Goal: Navigation & Orientation: Find specific page/section

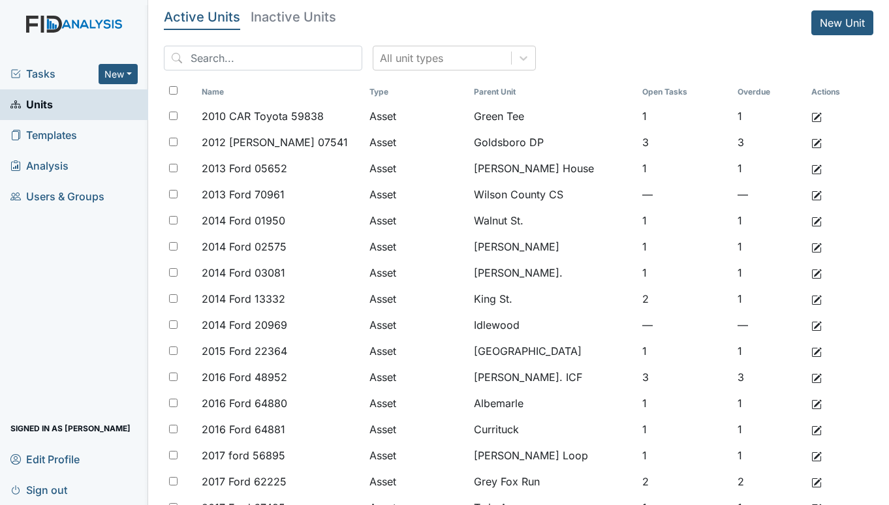
click at [49, 63] on div "Tasks New Form Inspection Document Bundle" at bounding box center [74, 74] width 148 height 31
click at [47, 72] on span "Tasks" at bounding box center [54, 74] width 88 height 16
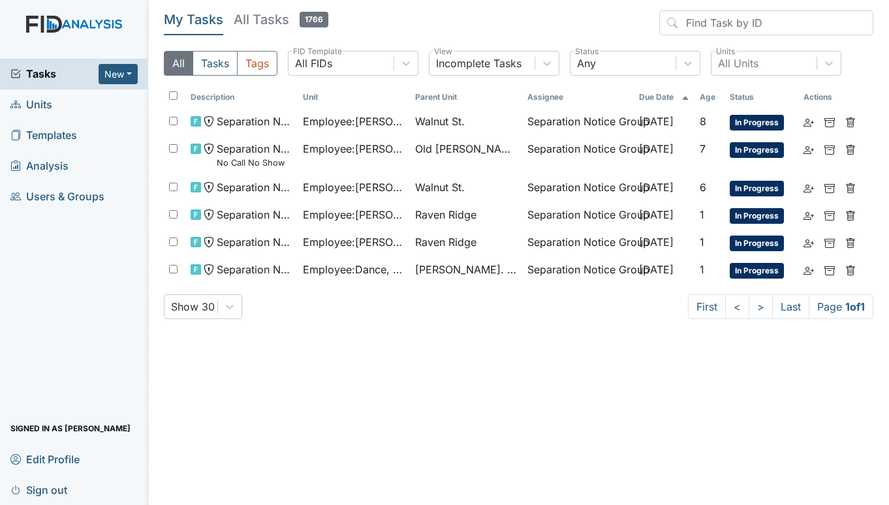
click at [38, 102] on span "Units" at bounding box center [31, 105] width 42 height 20
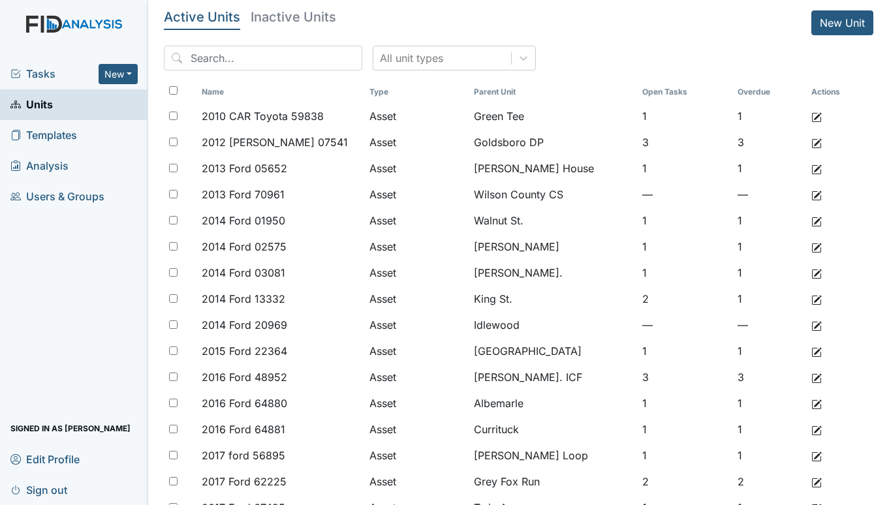
click at [50, 74] on span "Tasks" at bounding box center [54, 74] width 88 height 16
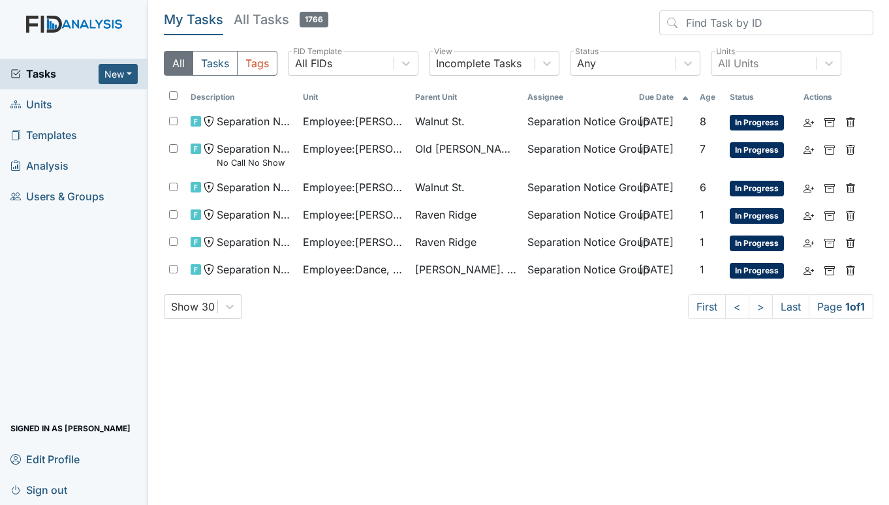
click at [43, 100] on span "Units" at bounding box center [31, 105] width 42 height 20
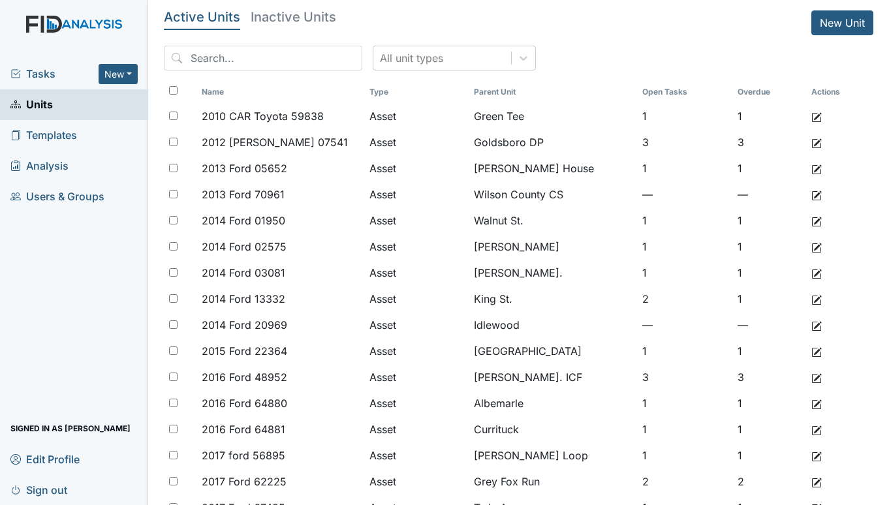
click at [48, 67] on span "Tasks" at bounding box center [54, 74] width 88 height 16
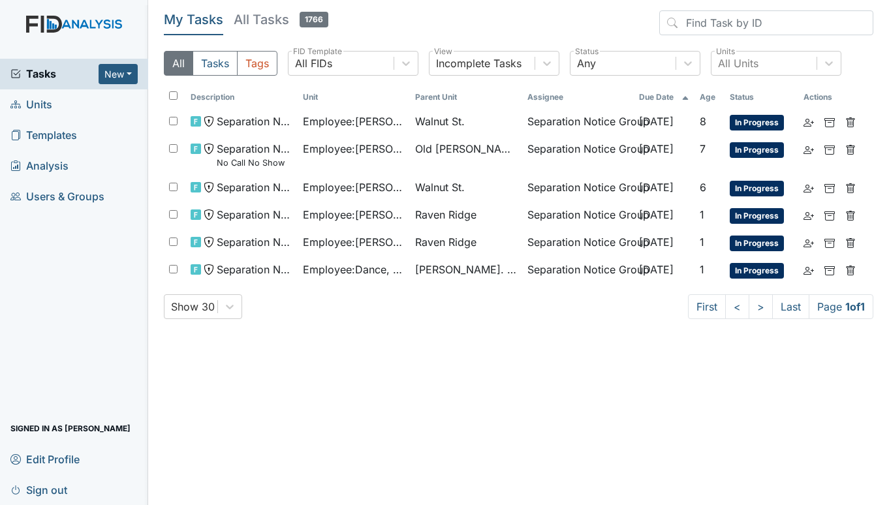
click at [38, 107] on span "Units" at bounding box center [31, 105] width 42 height 20
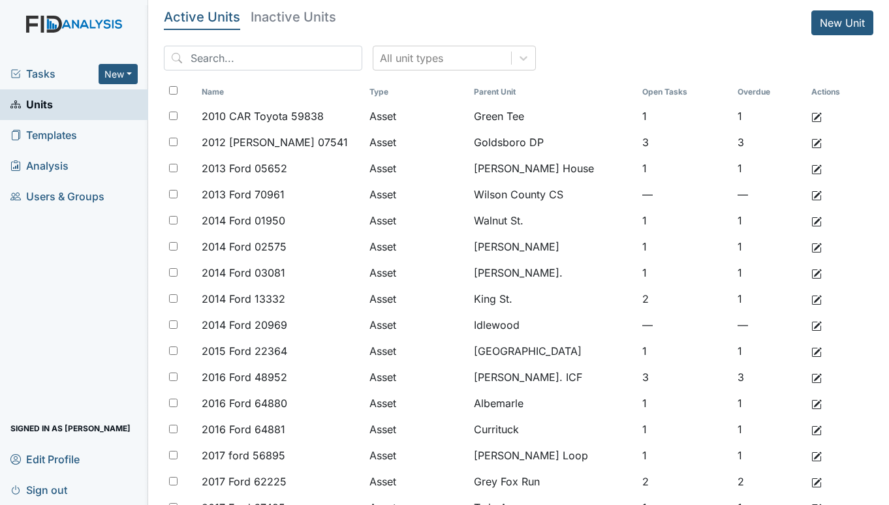
click at [46, 73] on span "Tasks" at bounding box center [54, 74] width 88 height 16
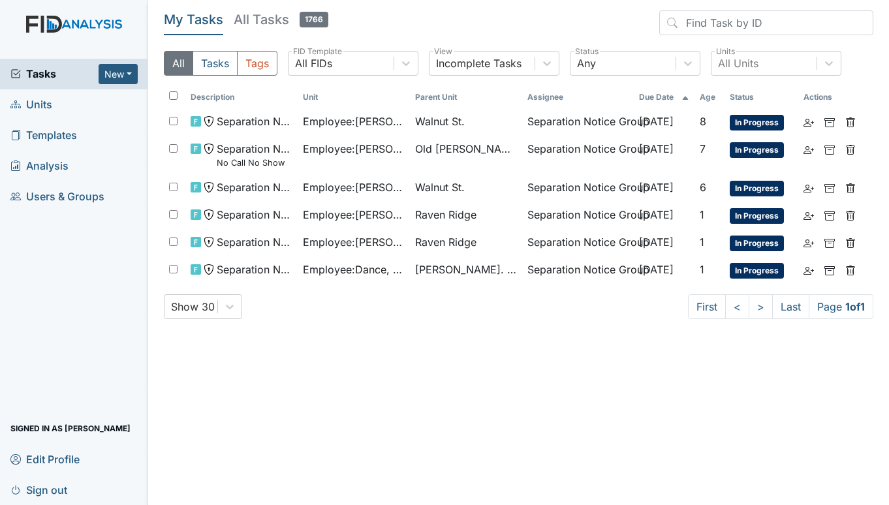
click at [48, 106] on span "Units" at bounding box center [31, 105] width 42 height 20
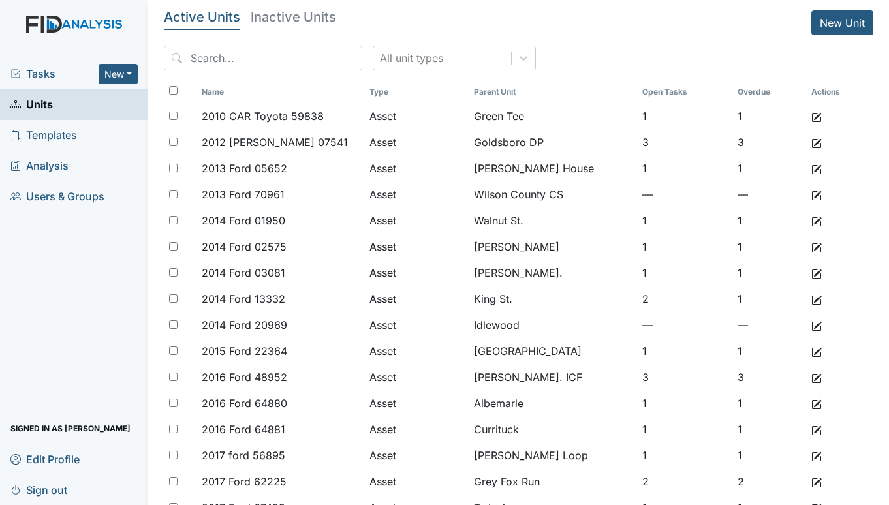
click at [44, 68] on span "Tasks" at bounding box center [54, 74] width 88 height 16
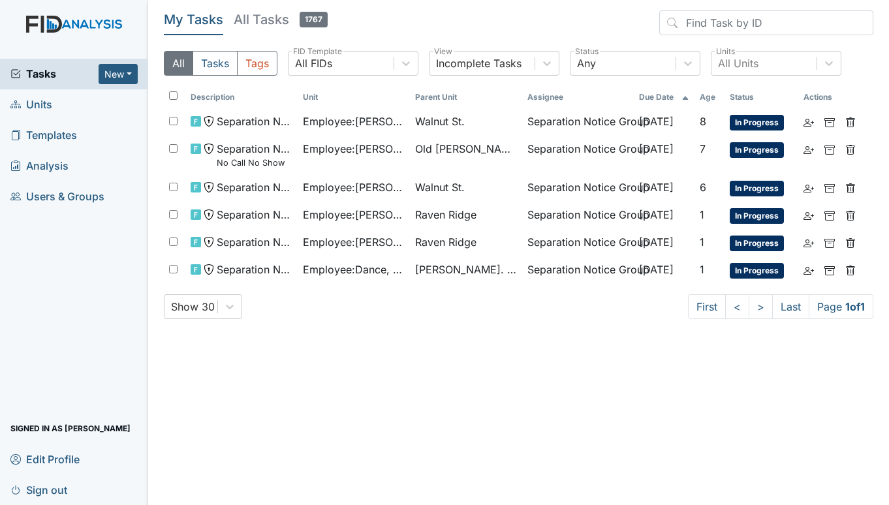
click at [40, 106] on span "Units" at bounding box center [31, 105] width 42 height 20
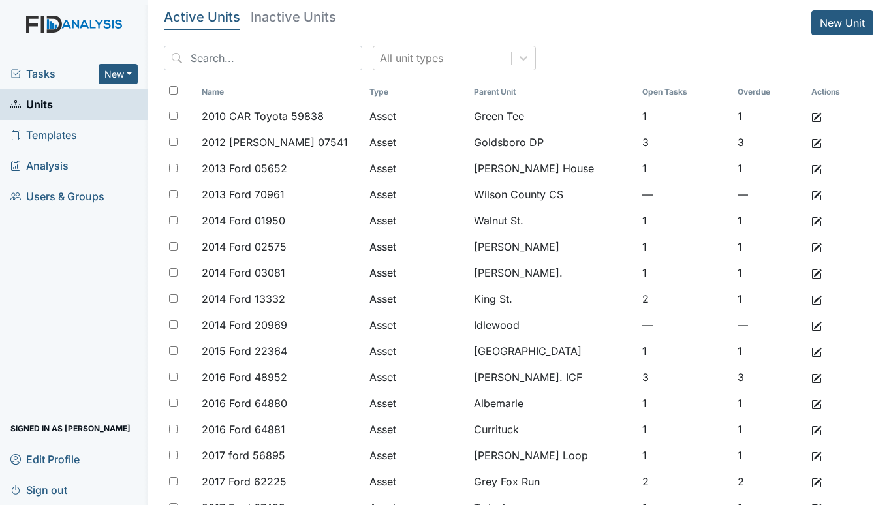
click at [44, 73] on span "Tasks" at bounding box center [54, 74] width 88 height 16
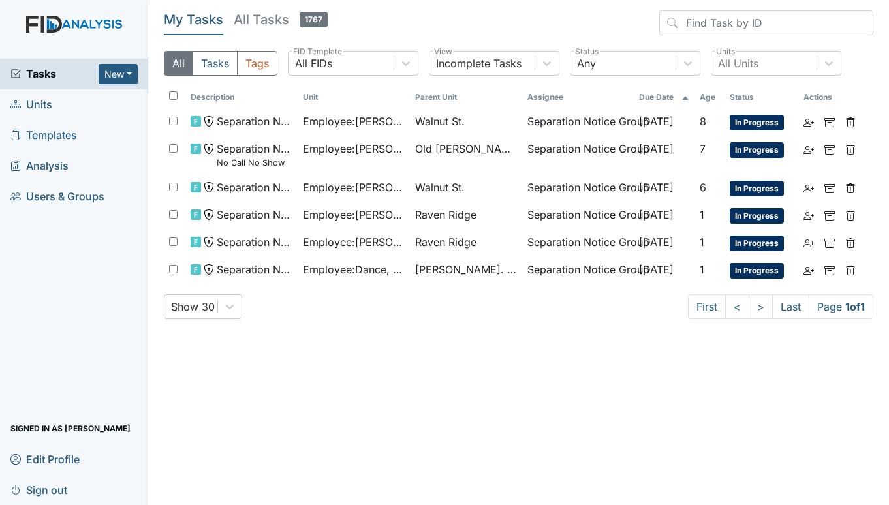
click at [37, 100] on span "Units" at bounding box center [31, 105] width 42 height 20
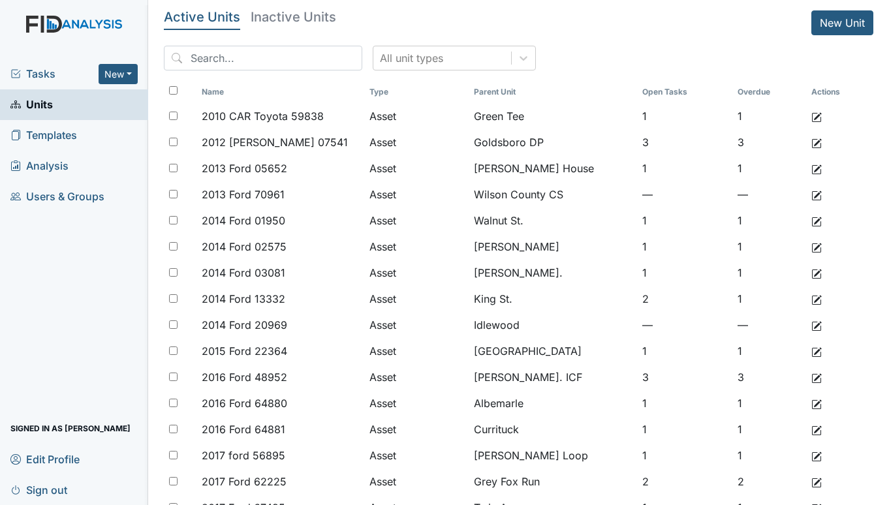
click at [44, 78] on span "Tasks" at bounding box center [54, 74] width 88 height 16
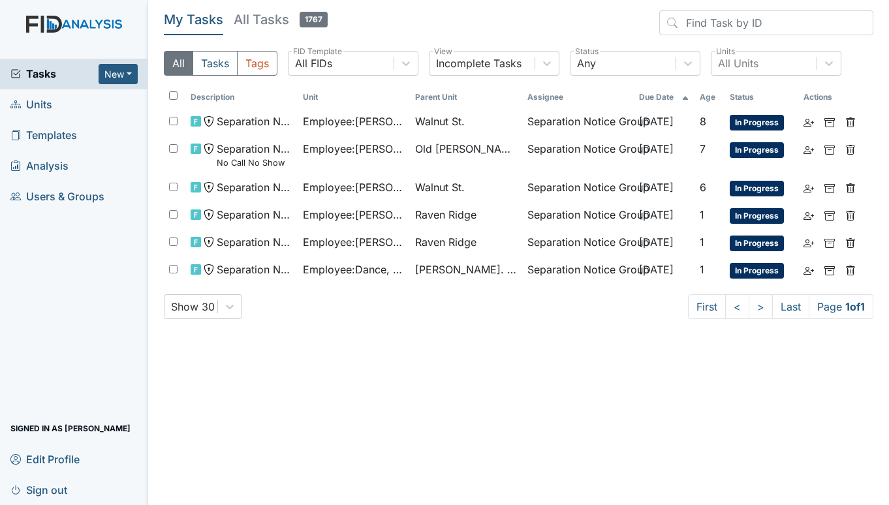
click at [53, 102] on link "Units" at bounding box center [74, 104] width 148 height 31
